Goal: Information Seeking & Learning: Learn about a topic

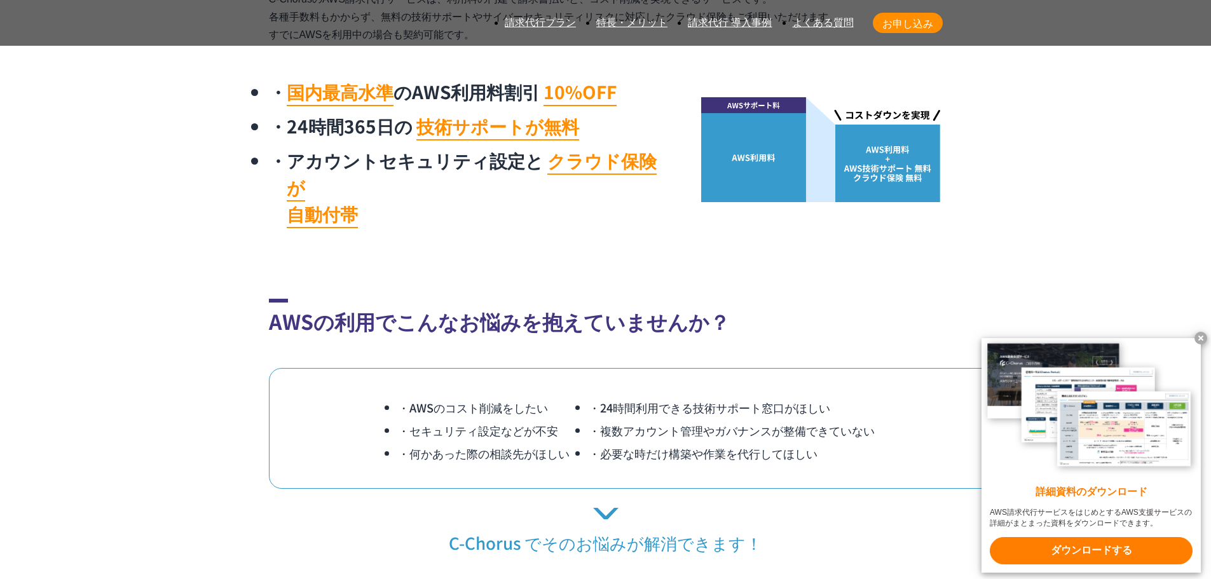
scroll to position [890, 0]
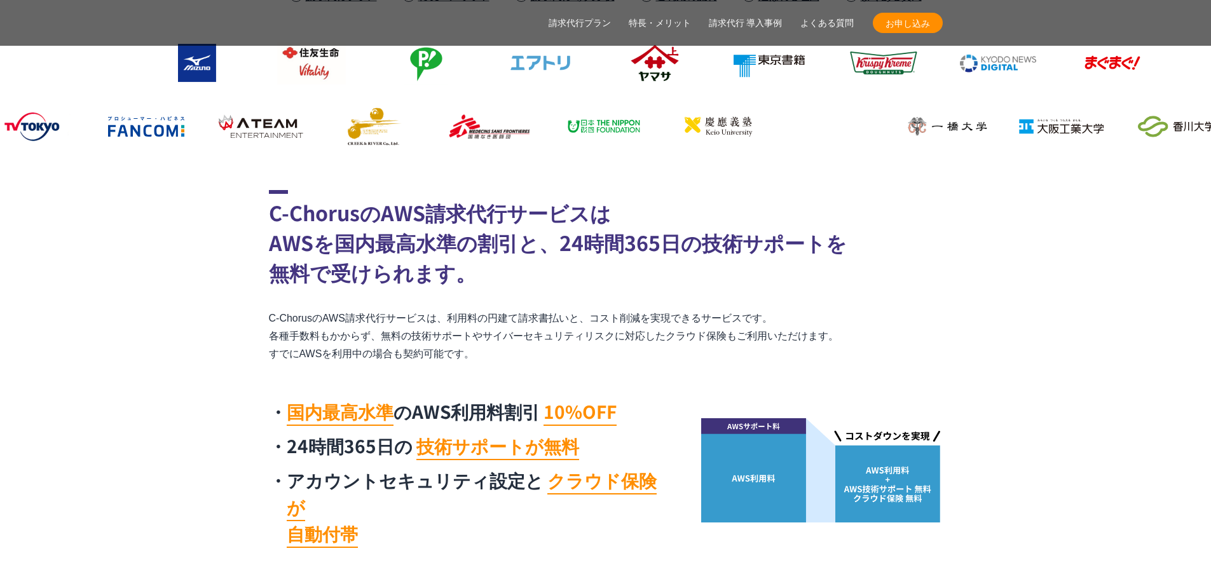
scroll to position [445, 0]
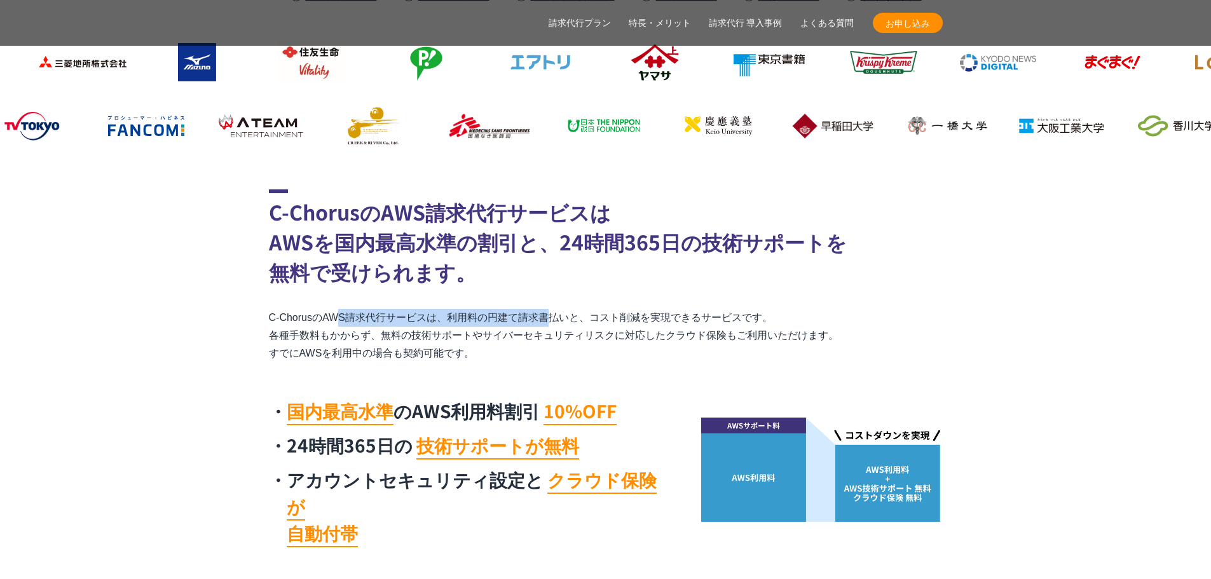
drag, startPoint x: 264, startPoint y: 316, endPoint x: 444, endPoint y: 326, distance: 180.8
click at [444, 326] on section "C-ChorusのAWS請求代行サービスは AWSを国内最高水準の割引と、24時間365日の技術サポートを 無料で受けられます。 C-ChorusのAWS請求…" at bounding box center [605, 371] width 1211 height 364
copy p "C-ChorusのAWS請求代行サービスは"
